Goal: Information Seeking & Learning: Learn about a topic

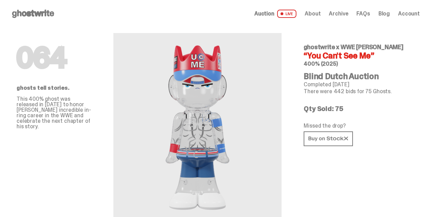
scroll to position [41, 0]
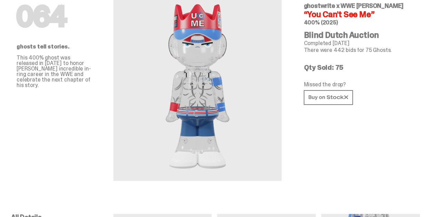
click at [51, 18] on h1 "064" at bounding box center [54, 17] width 75 height 28
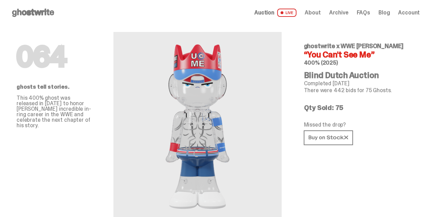
scroll to position [0, 0]
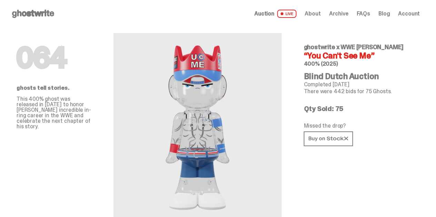
click at [50, 11] on use at bounding box center [33, 14] width 42 height 8
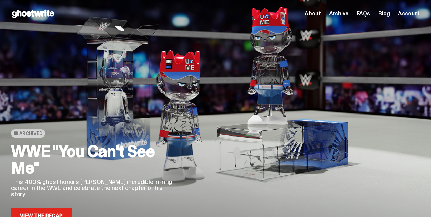
click at [338, 17] on span "Archive" at bounding box center [338, 14] width 19 height 6
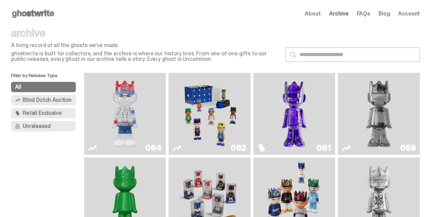
click at [192, 129] on img "Game Face (2025)" at bounding box center [209, 114] width 61 height 76
